Goal: Task Accomplishment & Management: Manage account settings

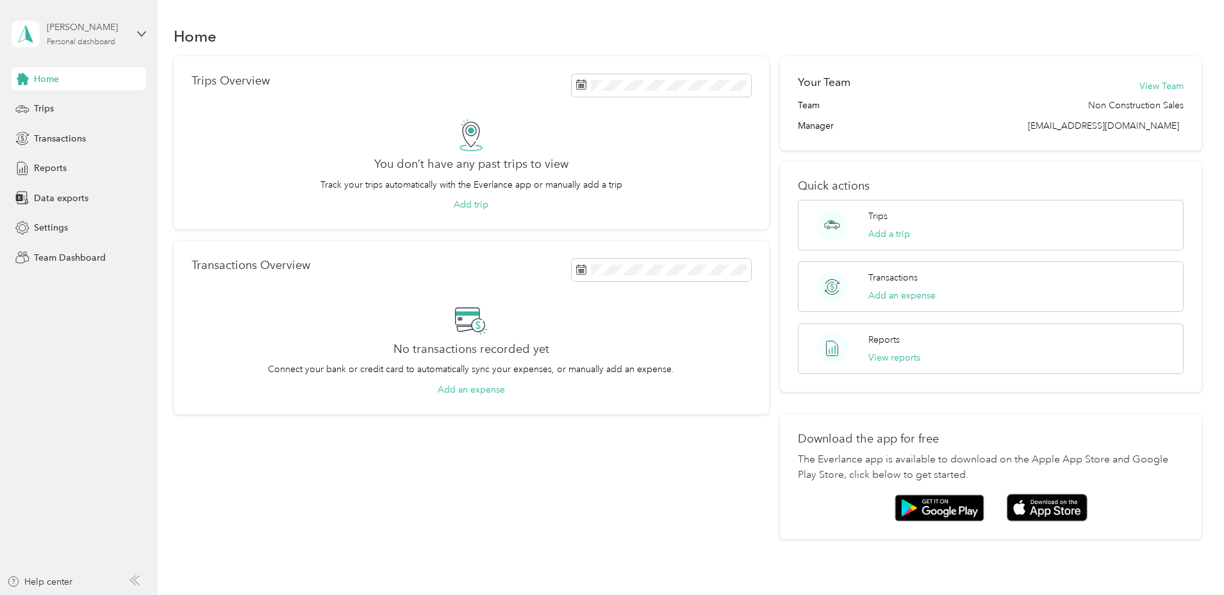
click at [106, 40] on div "Personal dashboard" at bounding box center [81, 42] width 69 height 8
click at [78, 110] on div "Team dashboard" at bounding box center [147, 103] width 252 height 22
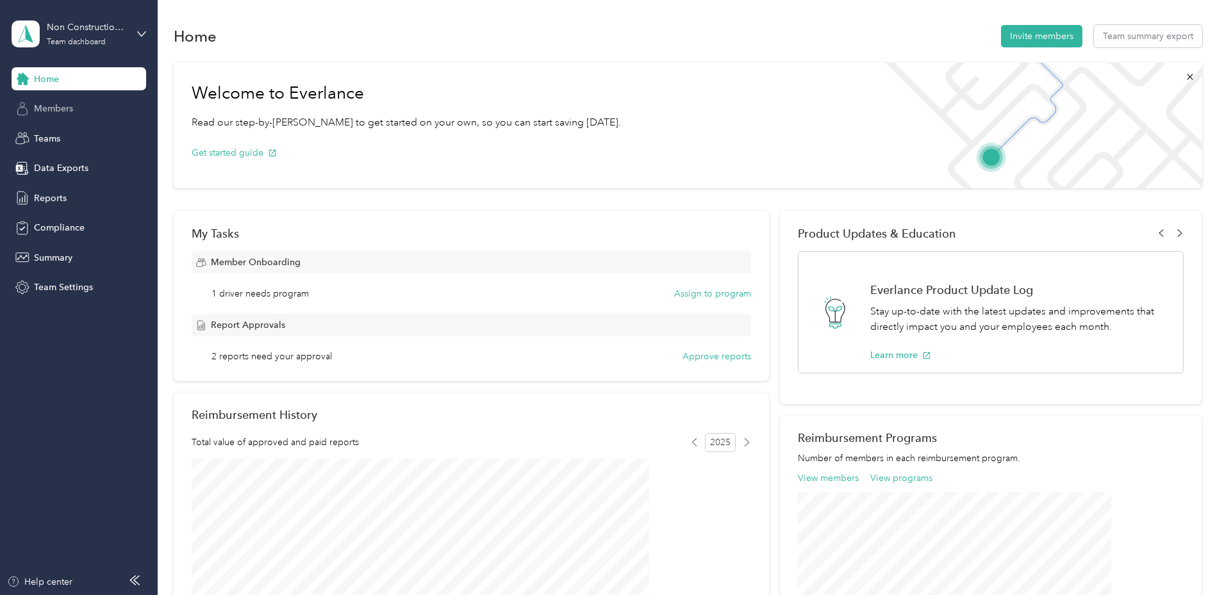
click at [69, 106] on span "Members" at bounding box center [53, 108] width 39 height 13
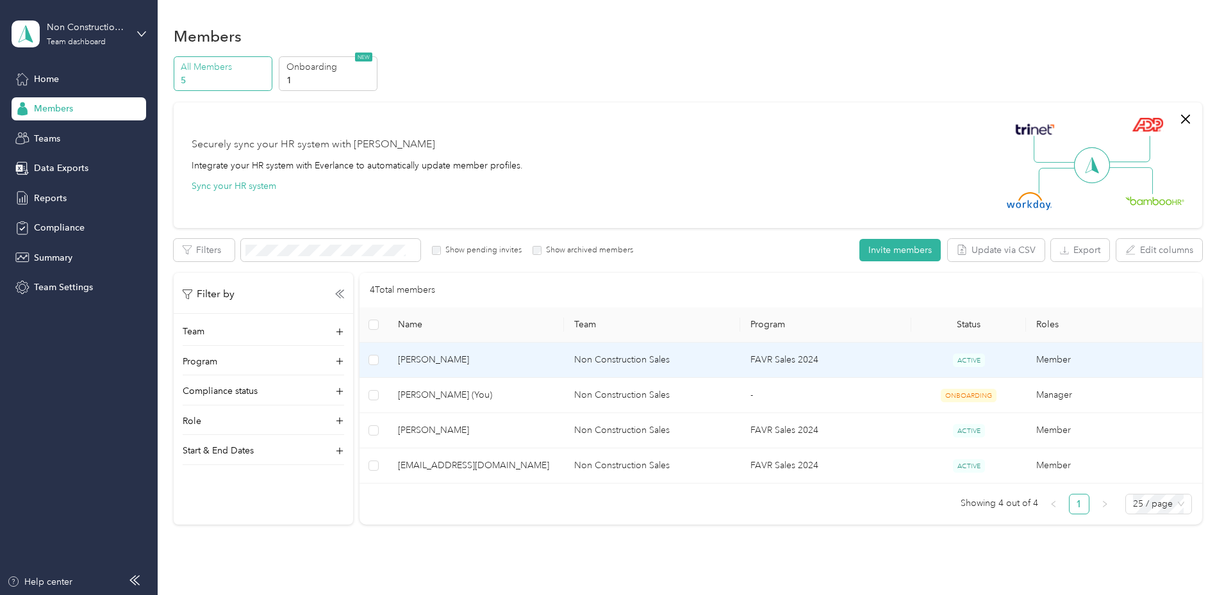
click at [554, 361] on span "[PERSON_NAME]" at bounding box center [476, 360] width 156 height 14
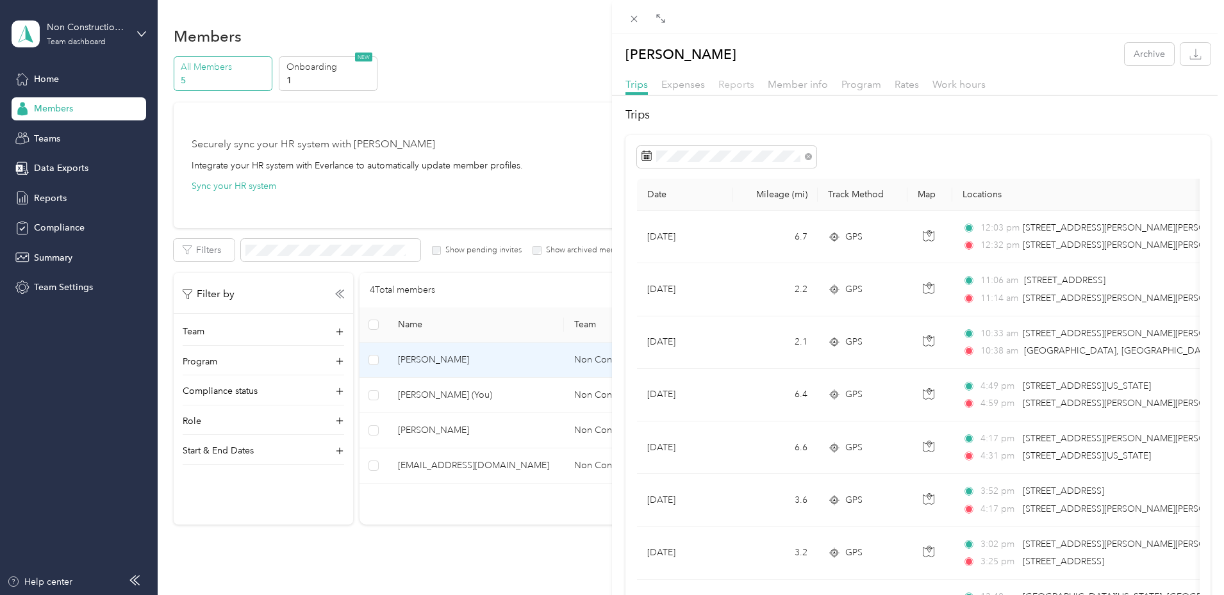
click at [734, 88] on span "Reports" at bounding box center [736, 84] width 36 height 12
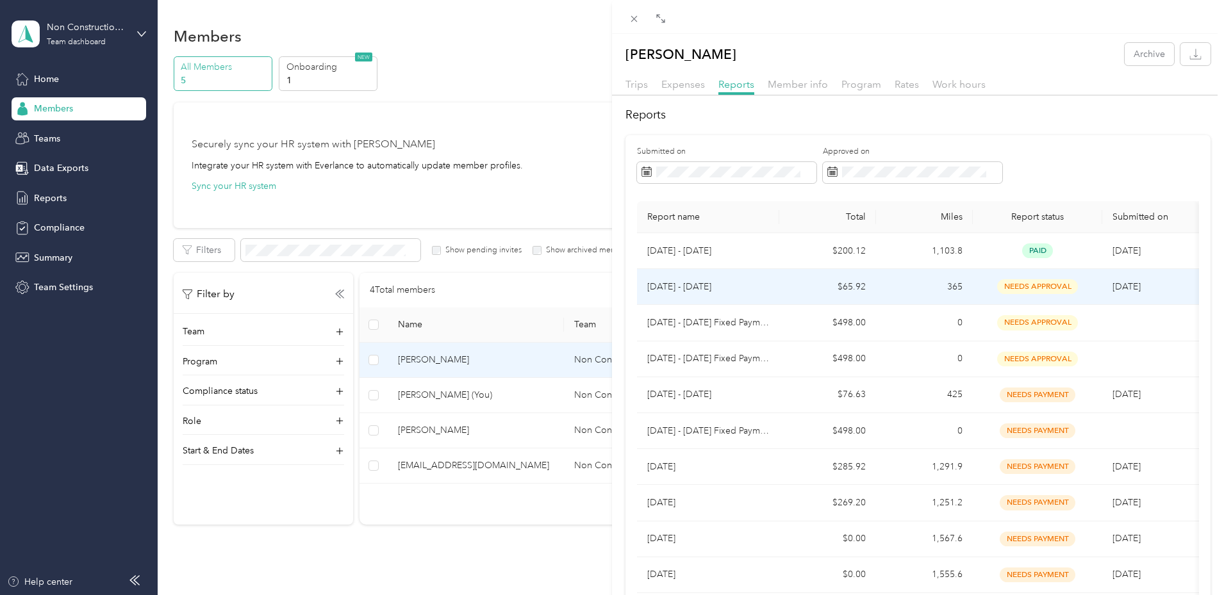
click at [779, 287] on td "$65.92" at bounding box center [827, 287] width 97 height 36
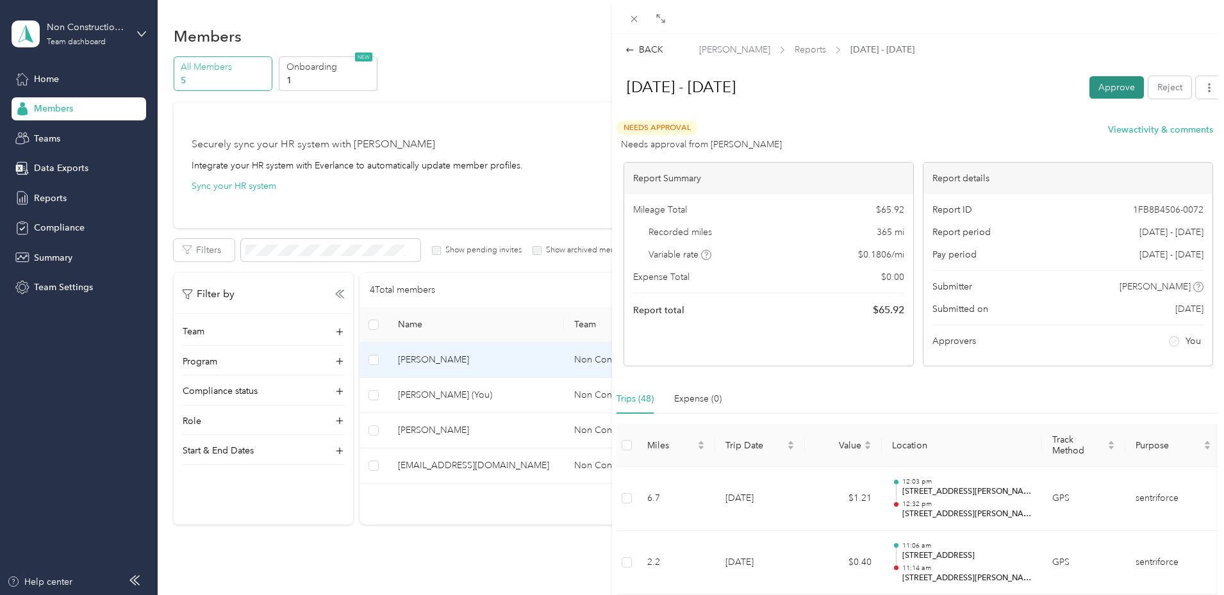
click at [1099, 85] on button "Approve" at bounding box center [1116, 87] width 54 height 22
click at [45, 108] on div "BACK [PERSON_NAME] Reports [DATE] - [DATE] [DATE] - [DATE] Unapprove Needs Paym…" at bounding box center [612, 297] width 1224 height 595
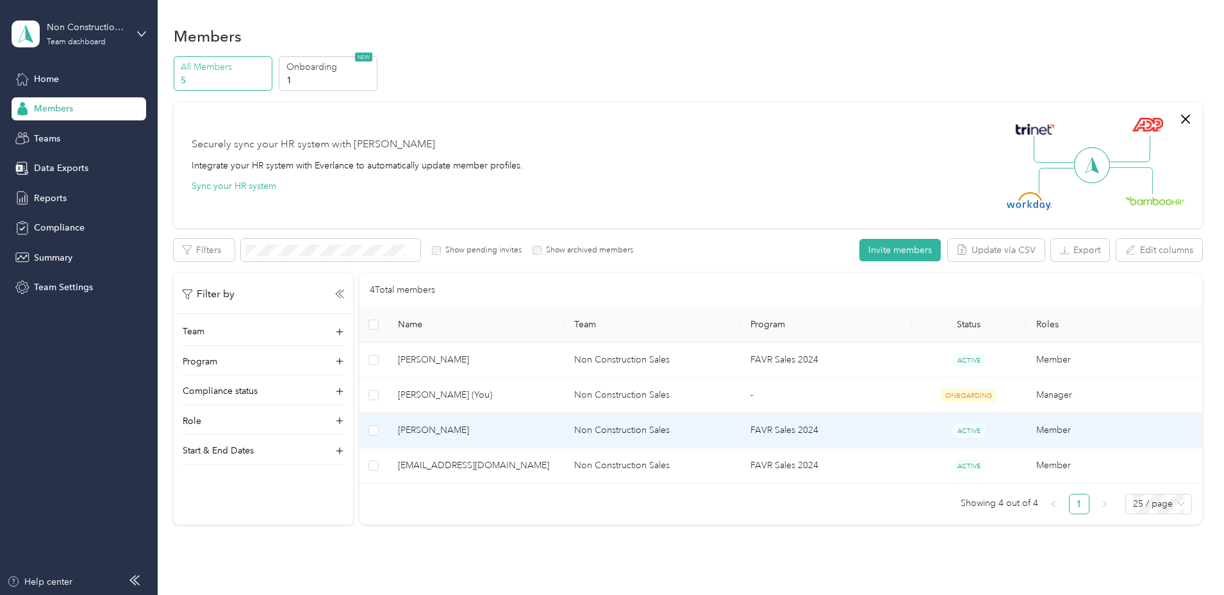
click at [554, 425] on span "[PERSON_NAME]" at bounding box center [476, 430] width 156 height 14
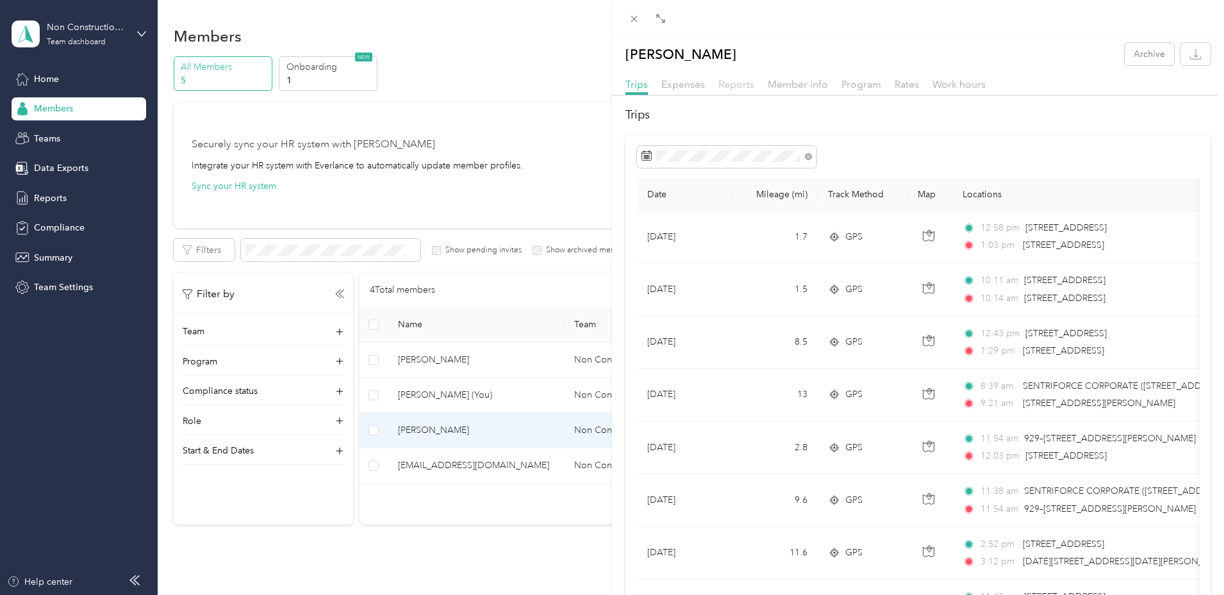
click at [743, 85] on span "Reports" at bounding box center [736, 84] width 36 height 12
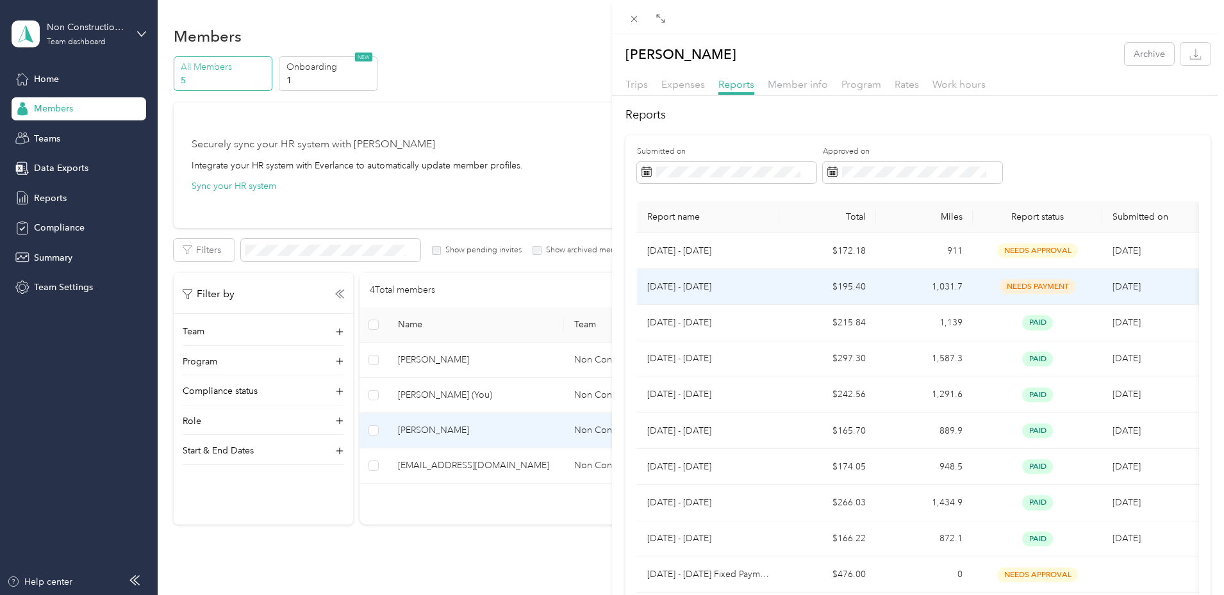
click at [776, 294] on td "[DATE] - [DATE]" at bounding box center [708, 287] width 142 height 36
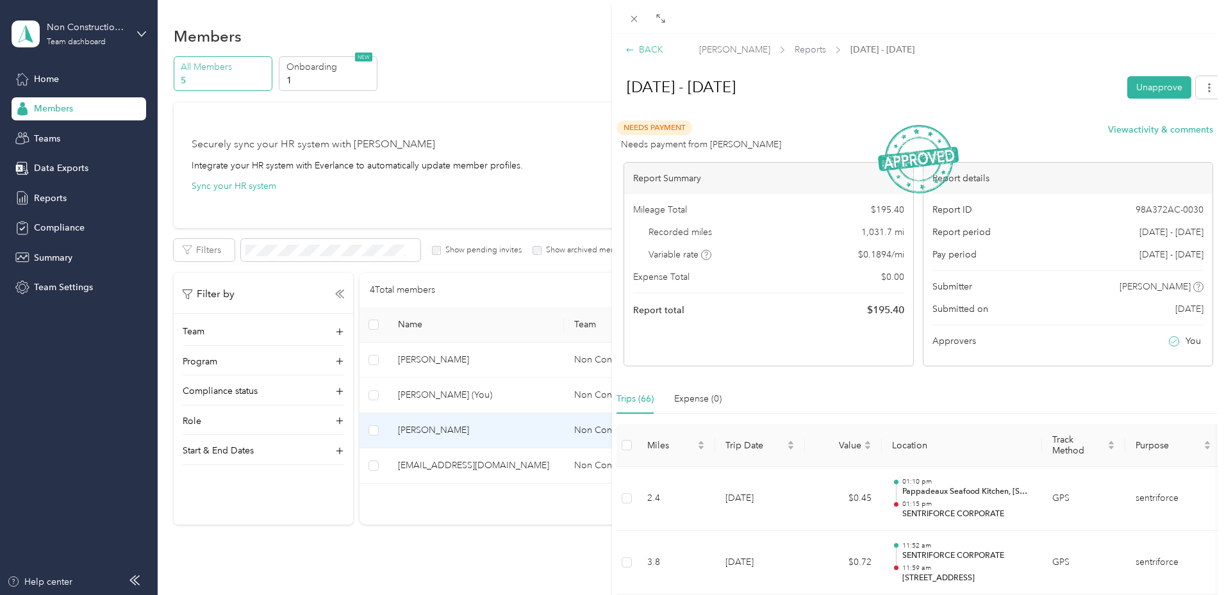
click at [652, 48] on div "BACK" at bounding box center [644, 49] width 38 height 13
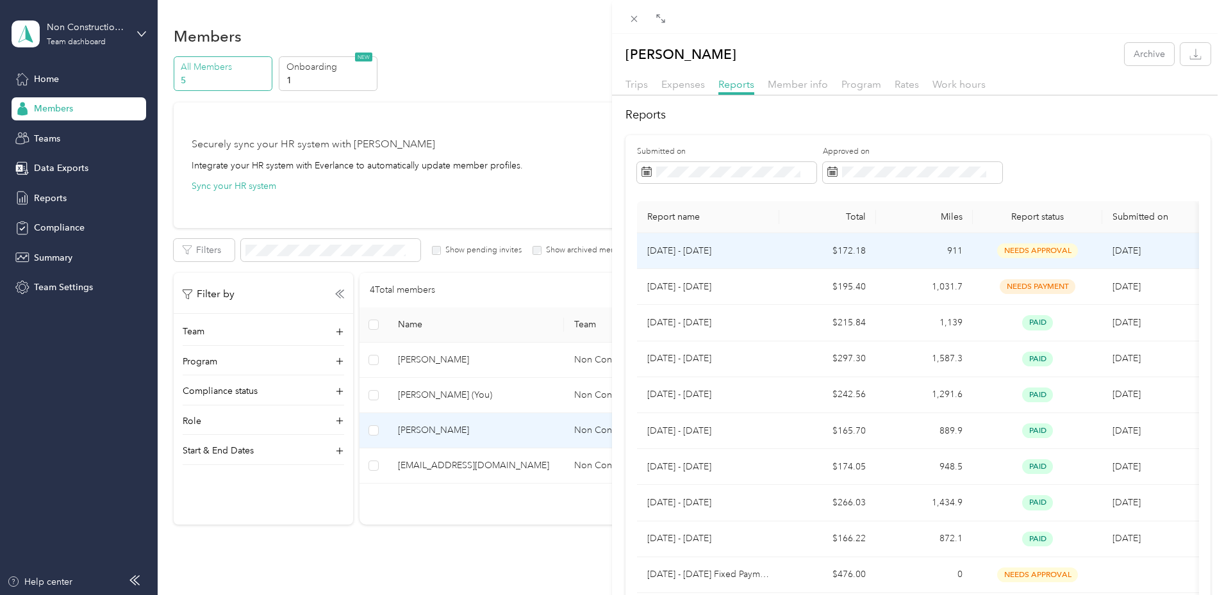
click at [768, 251] on td "[DATE] - [DATE]" at bounding box center [708, 251] width 142 height 36
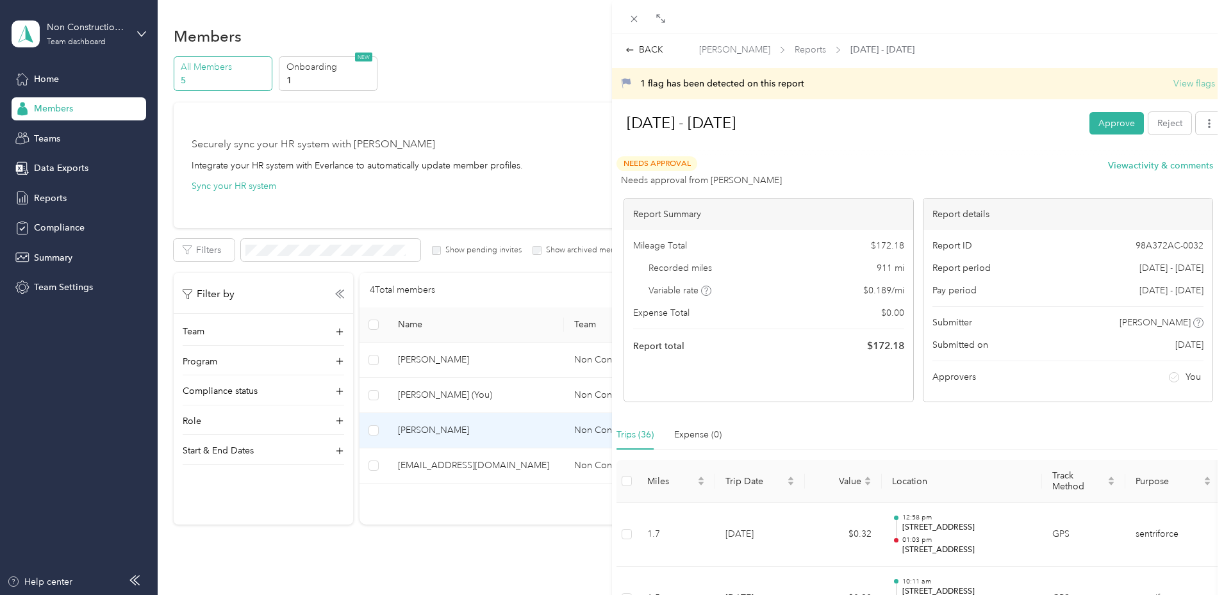
click at [1176, 86] on button "View flags" at bounding box center [1194, 83] width 42 height 13
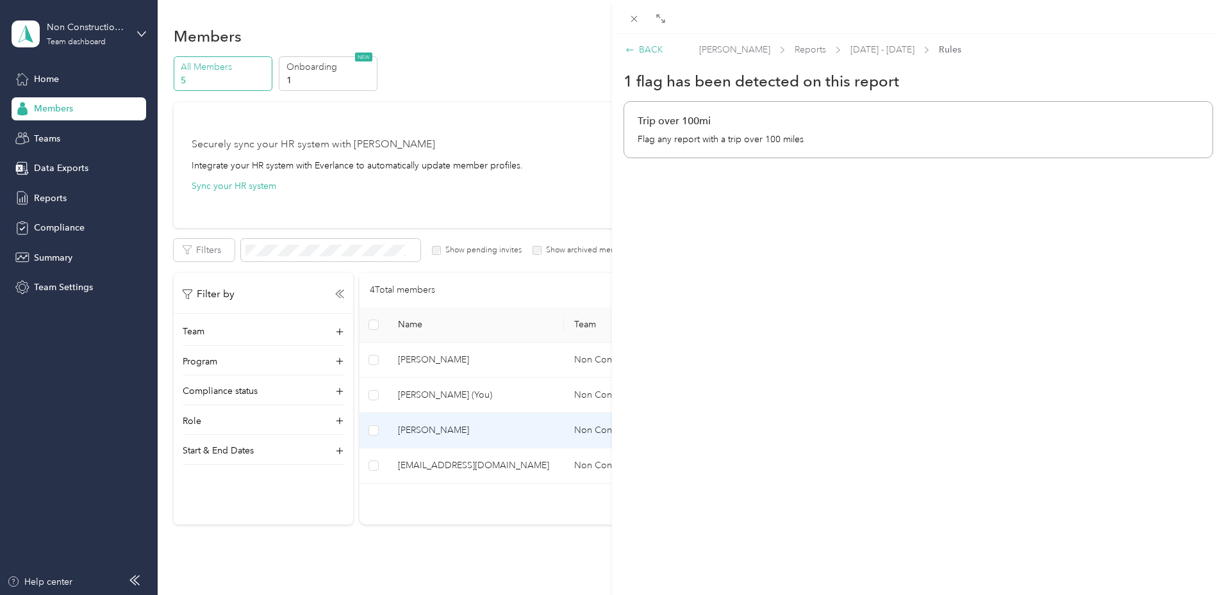
click at [641, 47] on div "BACK" at bounding box center [644, 49] width 38 height 13
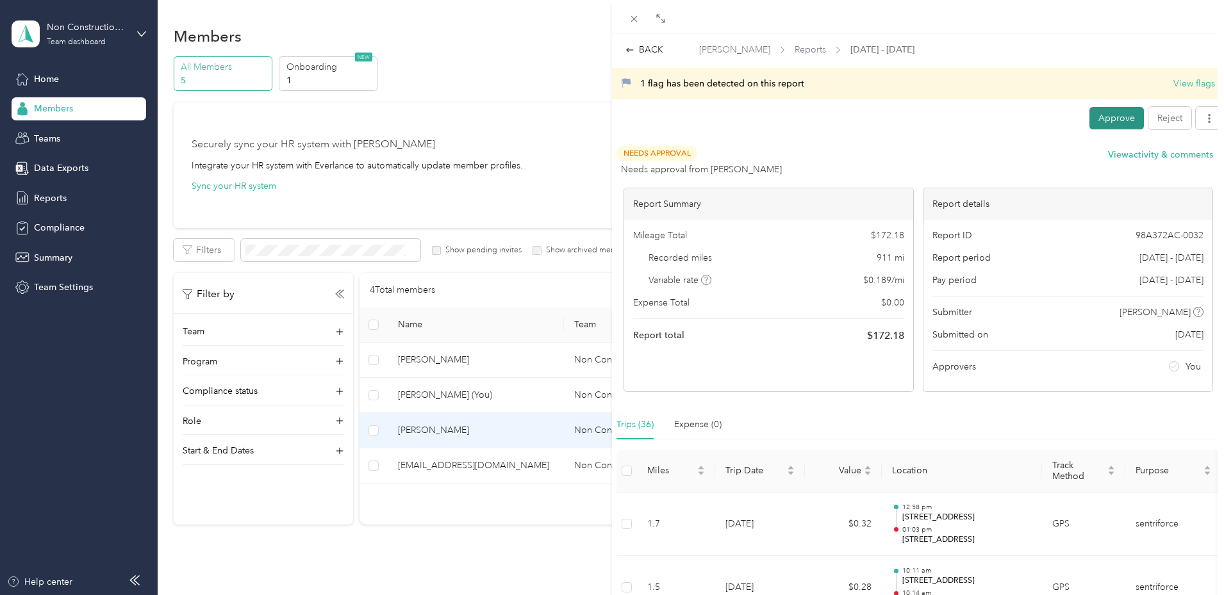
click at [1100, 119] on button "Approve" at bounding box center [1116, 118] width 54 height 22
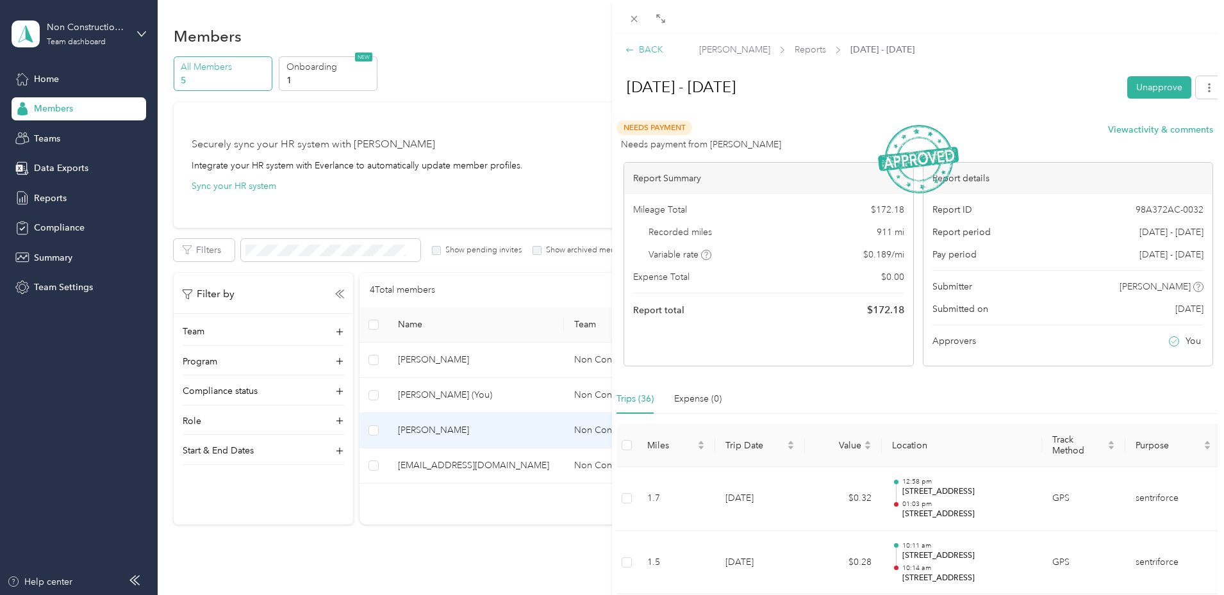
click at [643, 48] on div "BACK" at bounding box center [644, 49] width 38 height 13
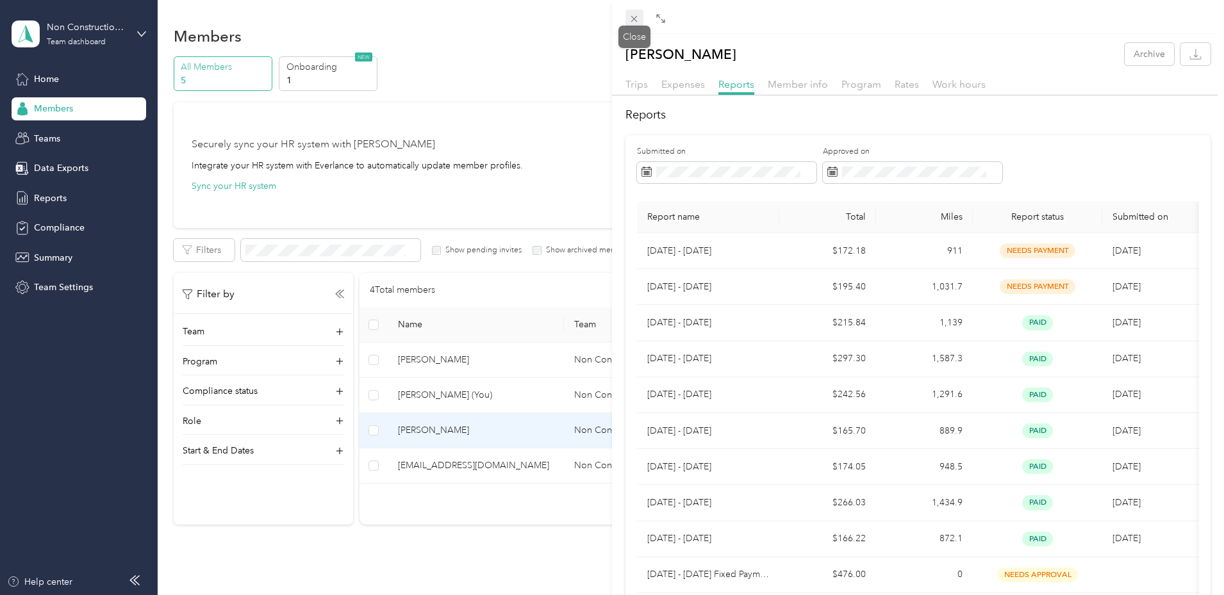
click at [636, 19] on icon at bounding box center [633, 18] width 11 height 11
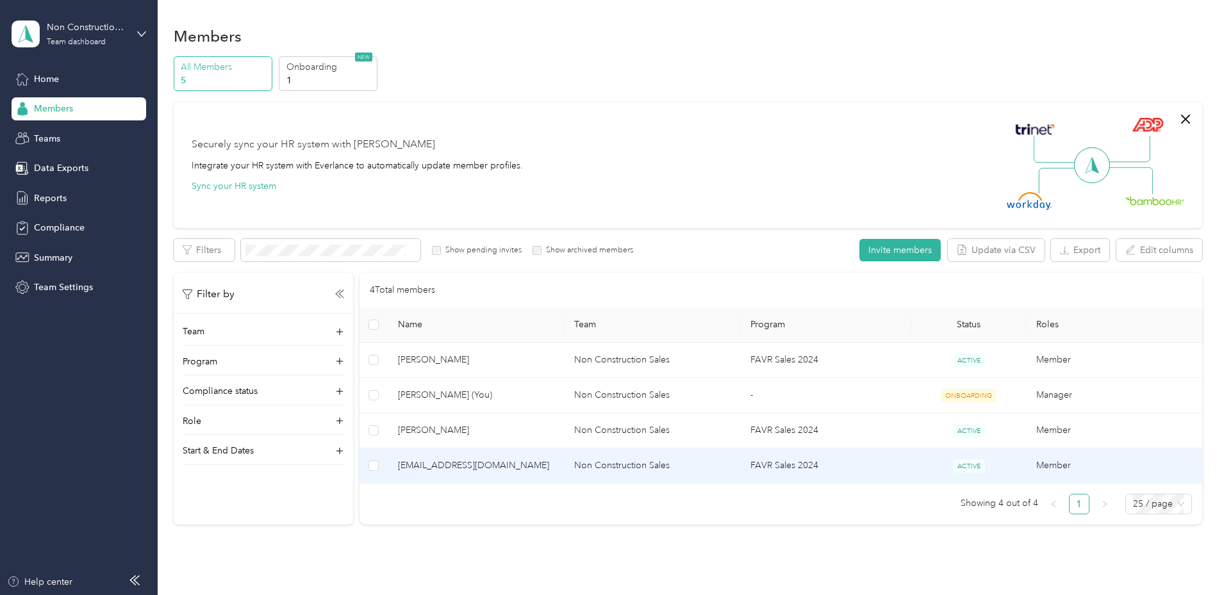
click at [636, 461] on td "Non Construction Sales" at bounding box center [652, 465] width 176 height 35
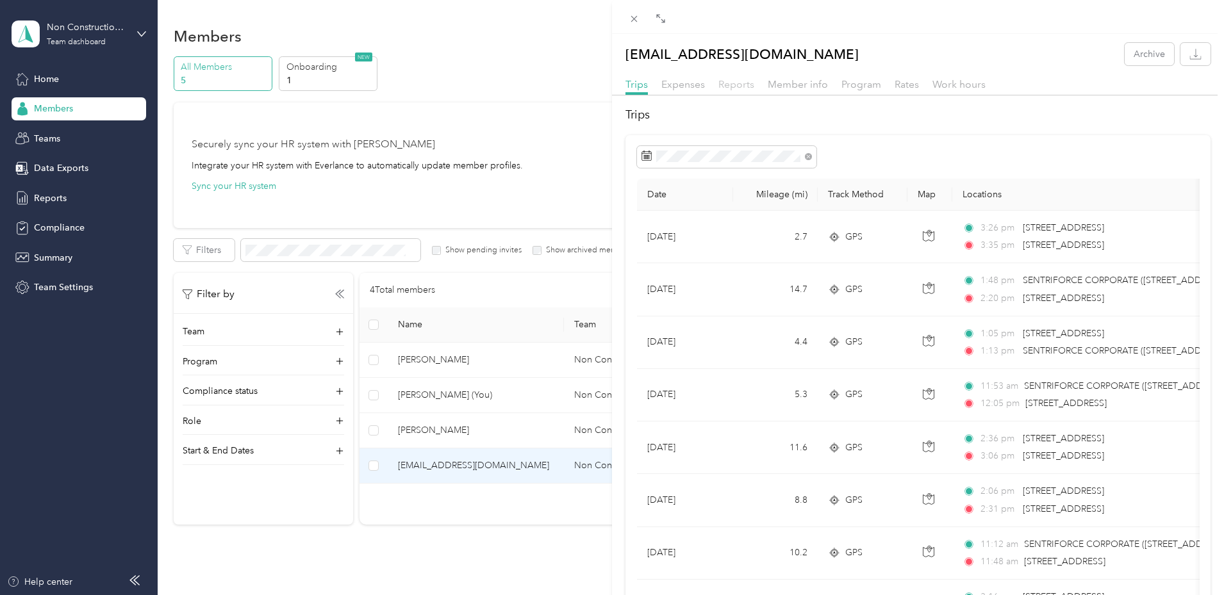
click at [740, 86] on span "Reports" at bounding box center [736, 84] width 36 height 12
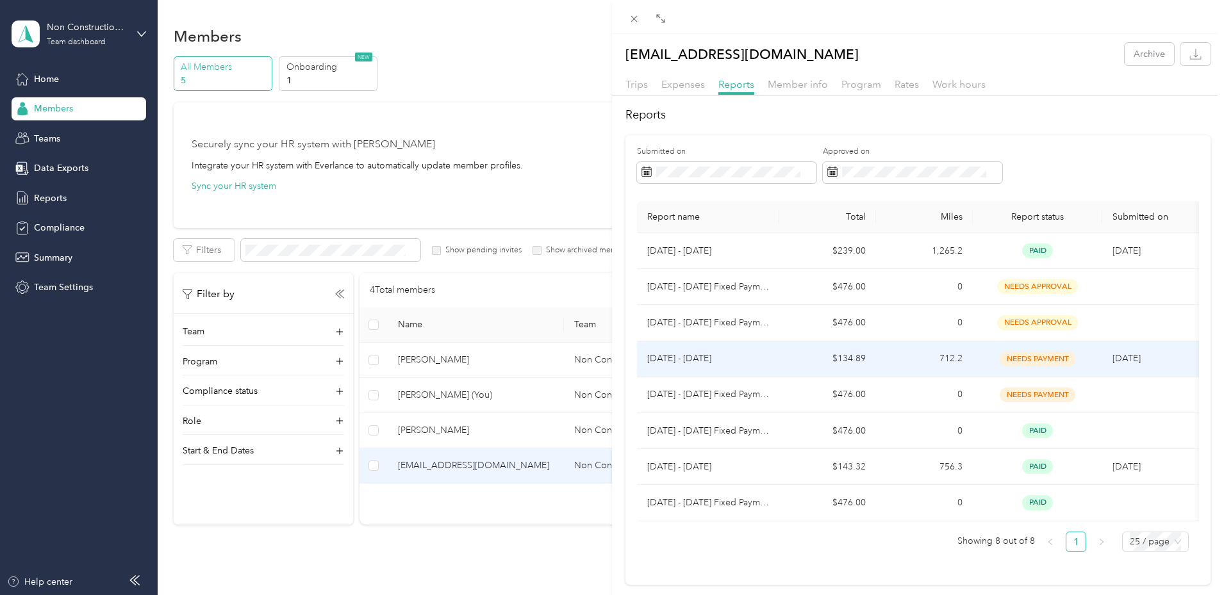
click at [780, 361] on td "$134.89" at bounding box center [827, 359] width 97 height 36
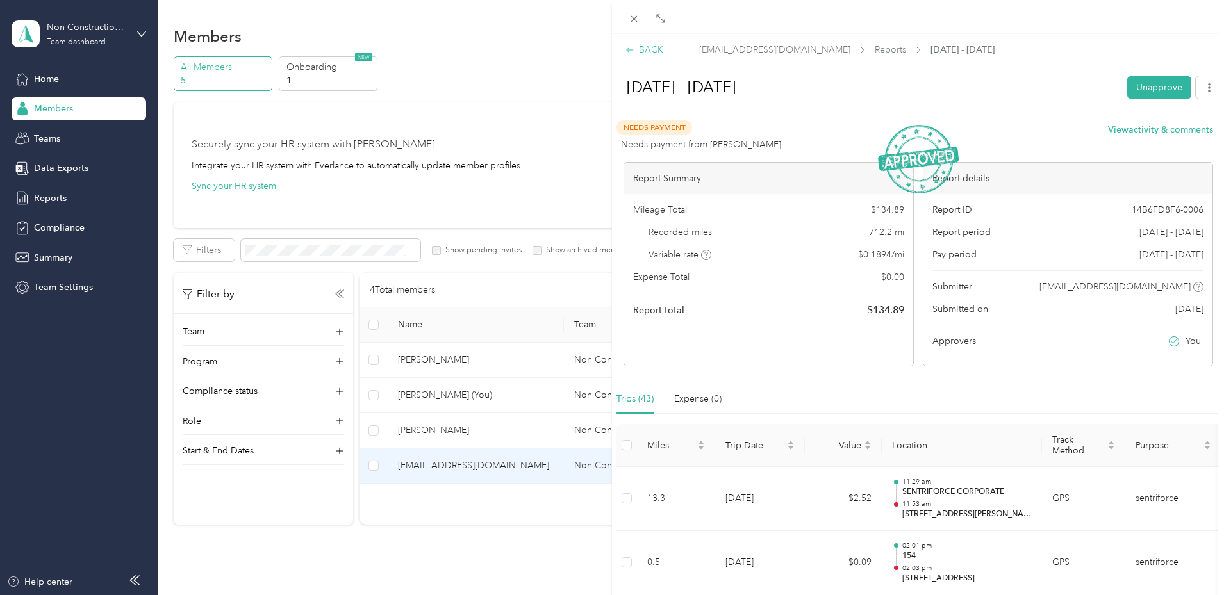
click at [637, 53] on div "BACK" at bounding box center [644, 49] width 38 height 13
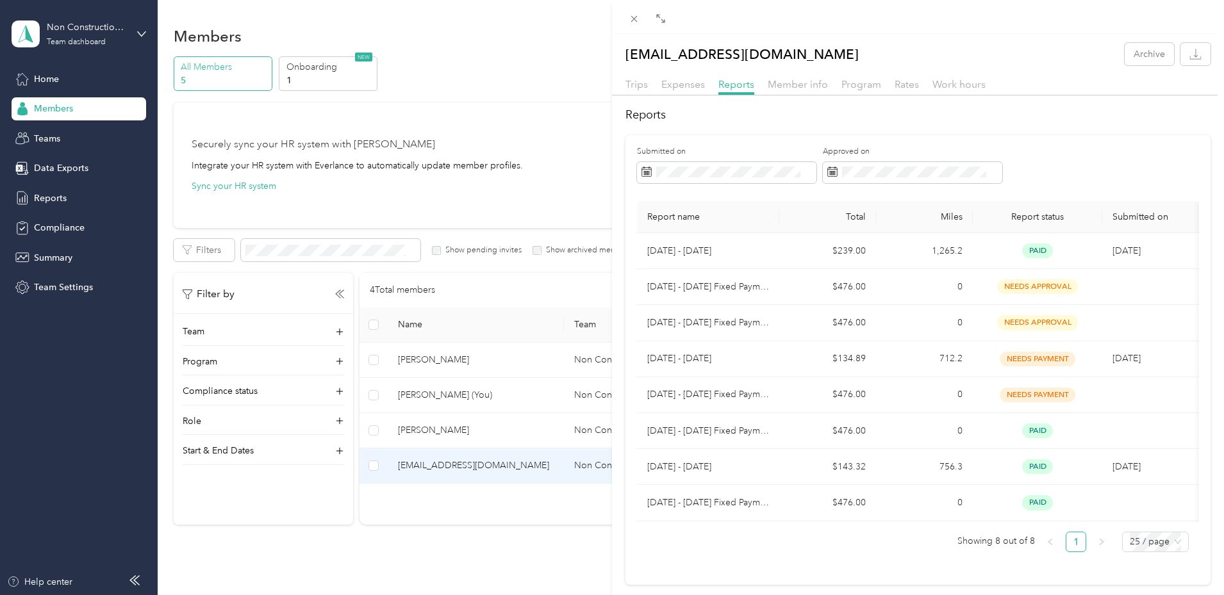
click at [141, 28] on div "[EMAIL_ADDRESS][DOMAIN_NAME] Archive Trips Expenses Reports Member info Program…" at bounding box center [612, 297] width 1224 height 595
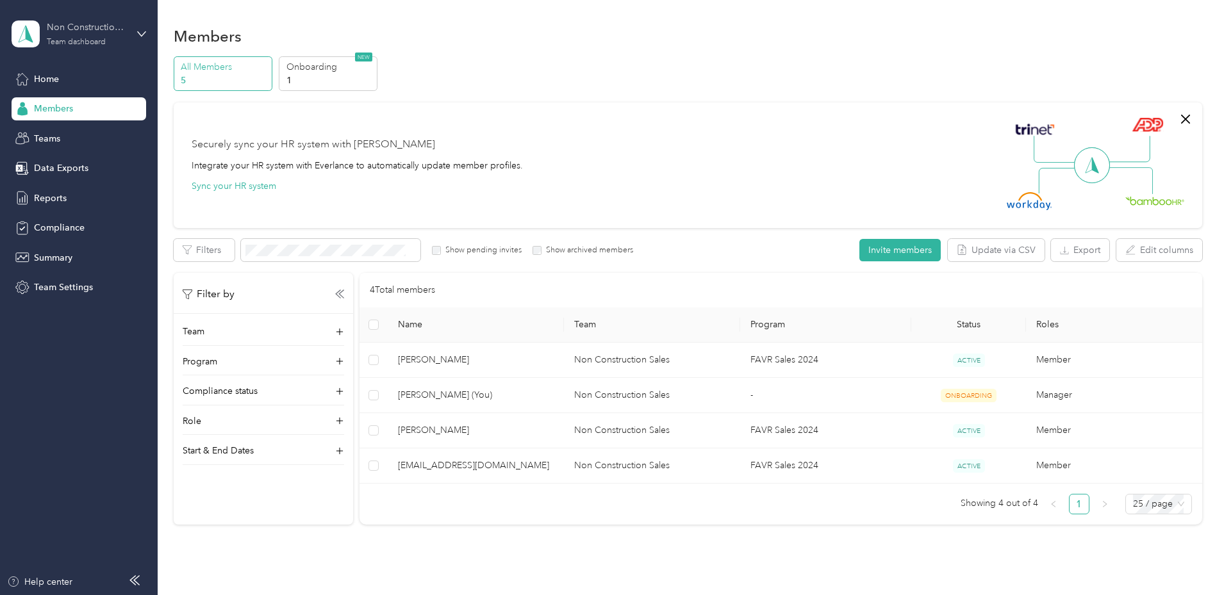
click at [99, 36] on div "Non Construction Sales Team dashboard" at bounding box center [87, 34] width 80 height 26
click at [60, 159] on div "Log out" at bounding box center [47, 163] width 49 height 13
